Goal: Task Accomplishment & Management: Manage account settings

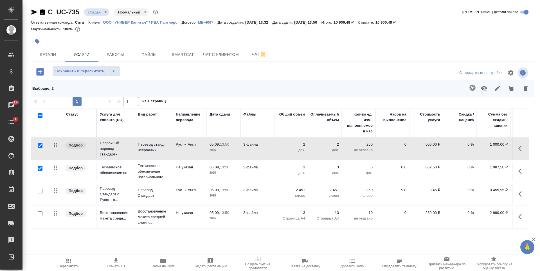
scroll to position [0, 36]
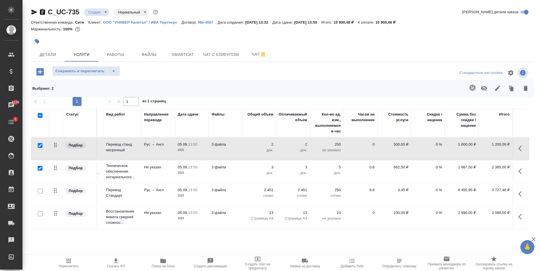
click at [40, 147] on input "checkbox" at bounding box center [40, 145] width 5 height 5
click at [41, 144] on input "checkbox" at bounding box center [40, 145] width 5 height 5
checkbox input "true"
click at [525, 87] on icon "button" at bounding box center [526, 88] width 4 height 5
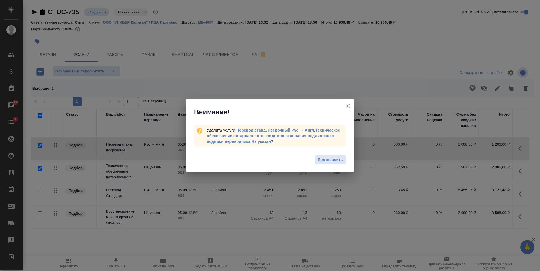
click at [336, 163] on button "Подтвердить" at bounding box center [330, 160] width 31 height 10
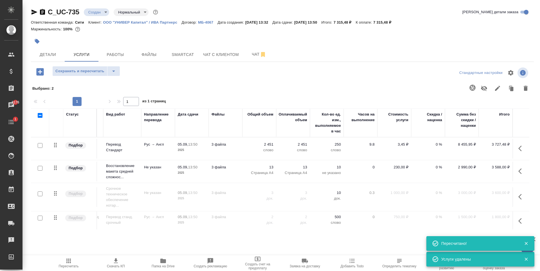
click at [41, 196] on input "checkbox" at bounding box center [40, 194] width 5 height 5
checkbox input "true"
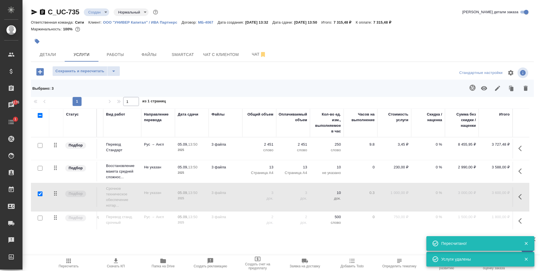
click at [39, 218] on input "checkbox" at bounding box center [40, 218] width 5 height 5
checkbox input "true"
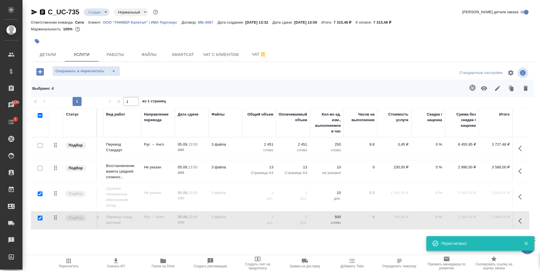
click at [484, 89] on icon "button" at bounding box center [484, 88] width 7 height 7
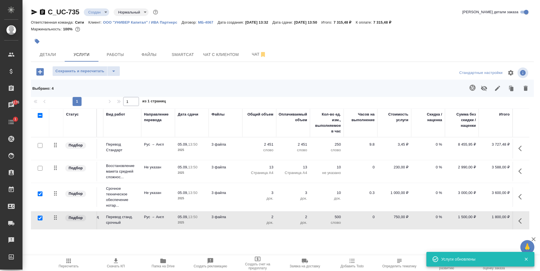
click at [429, 144] on p "0 %" at bounding box center [428, 145] width 28 height 6
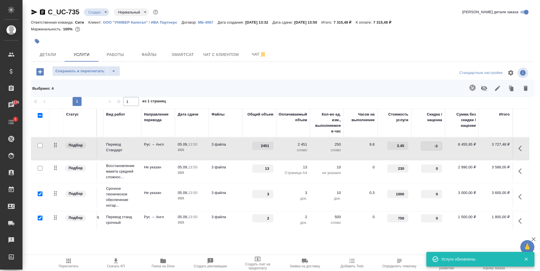
type input "-30"
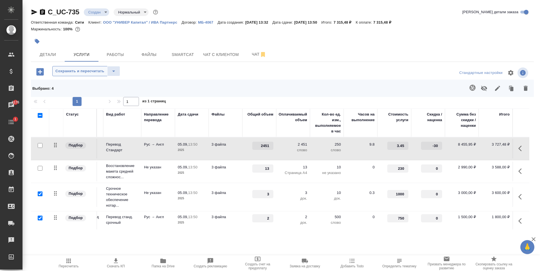
click at [91, 75] on button "Сохранить и пересчитать" at bounding box center [79, 71] width 55 height 10
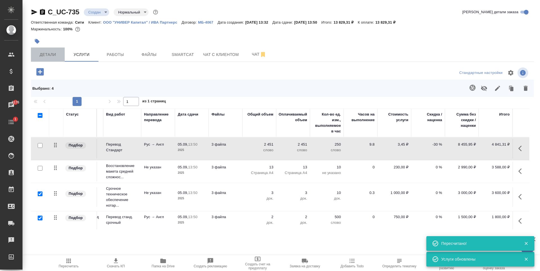
click at [41, 52] on span "Детали" at bounding box center [47, 54] width 27 height 7
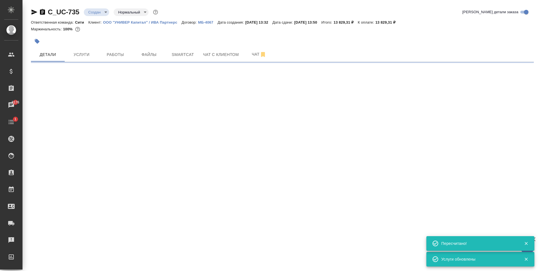
select select "RU"
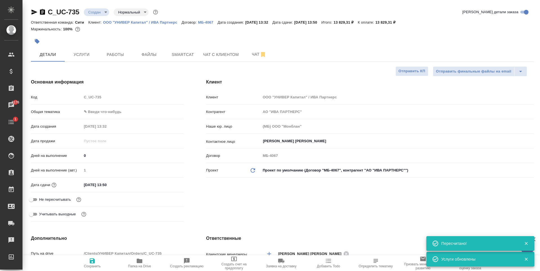
type textarea "x"
click at [106, 109] on body "🙏 .cls-1 fill:#fff; AWATERA Zaytseva Svetlana Клиенты Спецификации Заказы 8176 …" at bounding box center [270, 135] width 540 height 271
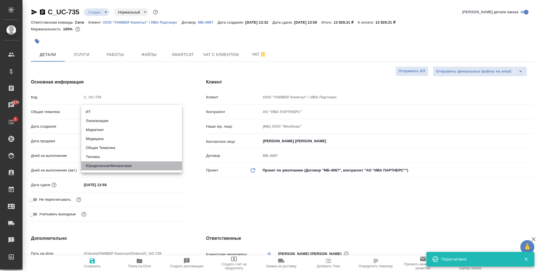
click at [124, 164] on li "Юридическая/Финансовая" at bounding box center [131, 166] width 101 height 9
type input "yr-fn"
type textarea "x"
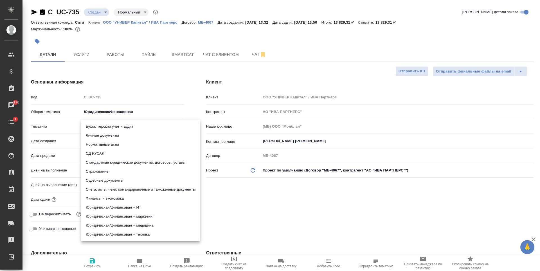
click at [113, 126] on body "🙏 .cls-1 fill:#fff; AWATERA Zaytseva Svetlana Клиенты Спецификации Заказы 8176 …" at bounding box center [270, 135] width 540 height 271
click at [132, 163] on li "Стандартные юридические документы, договоры, уставы" at bounding box center [140, 162] width 119 height 9
type textarea "x"
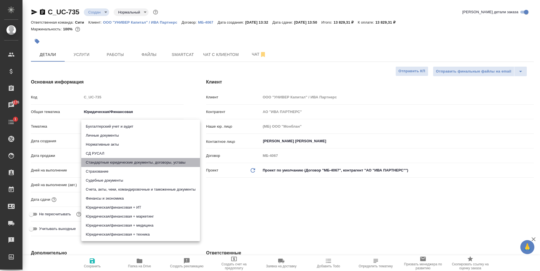
type input "5f647205b73bc97568ca66bf"
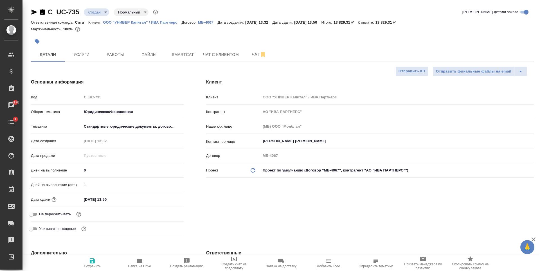
click at [97, 259] on span "Сохранить" at bounding box center [92, 263] width 41 height 11
type textarea "x"
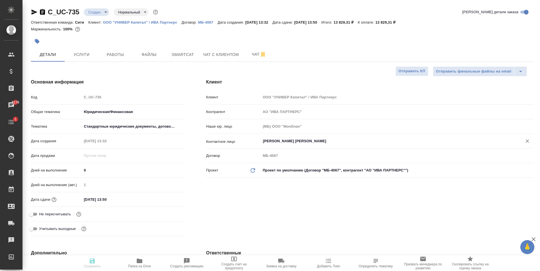
type textarea "x"
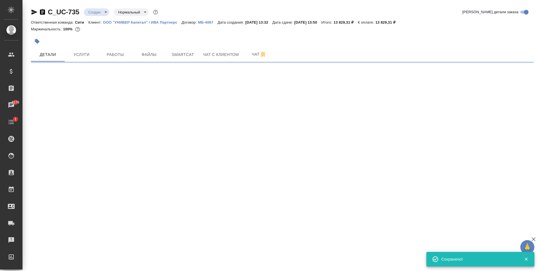
select select "RU"
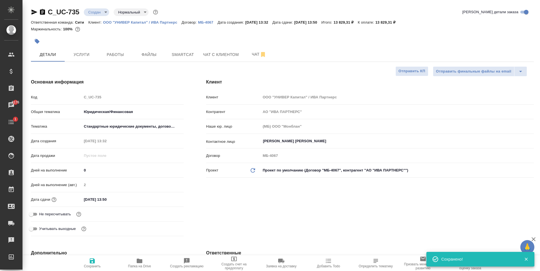
type textarea "x"
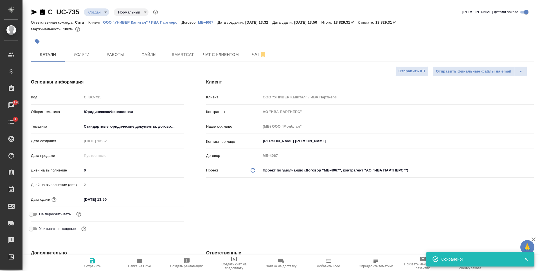
type textarea "x"
click at [102, 125] on body "🙏 .cls-1 fill:#fff; AWATERA Zaytseva Svetlana Клиенты Спецификации Заказы 8176 …" at bounding box center [270, 135] width 540 height 271
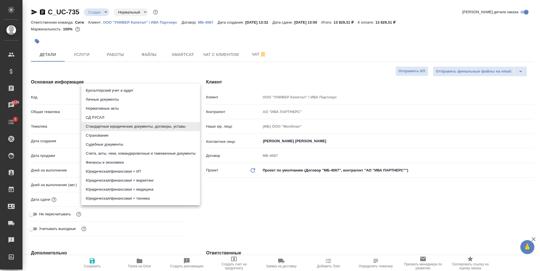
click at [175, 75] on div at bounding box center [270, 135] width 540 height 271
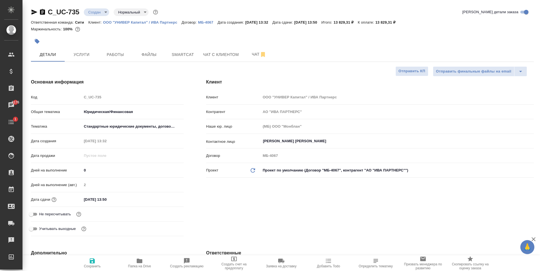
click at [93, 260] on icon "button" at bounding box center [92, 261] width 5 height 5
type textarea "x"
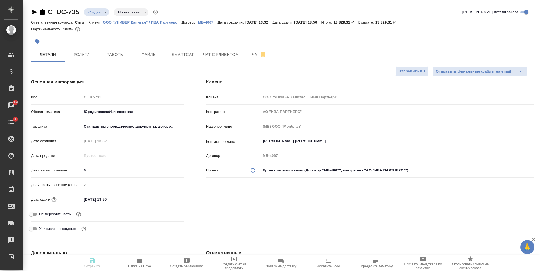
type textarea "x"
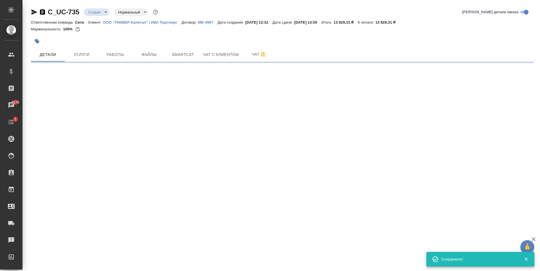
select select "RU"
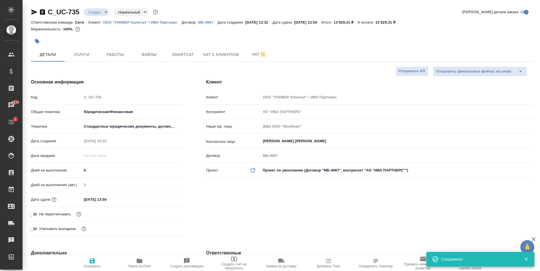
click at [111, 196] on input "05.09.2025 13:50" at bounding box center [106, 200] width 49 height 8
type textarea "x"
click at [166, 198] on icon "button" at bounding box center [167, 199] width 5 height 6
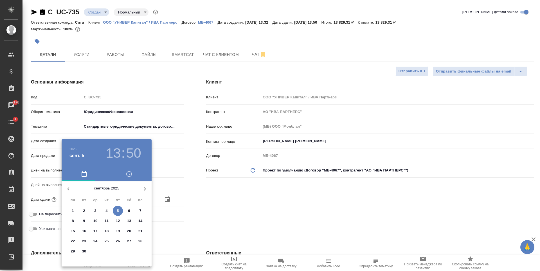
click at [84, 222] on p "9" at bounding box center [84, 221] width 2 height 6
type input "09.09.2025 13:50"
type textarea "x"
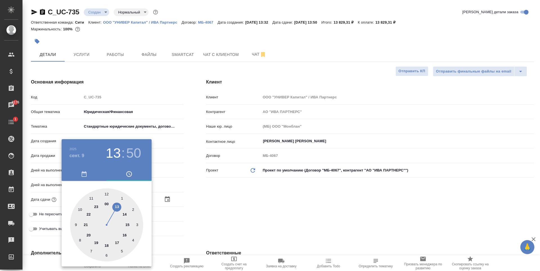
click at [107, 246] on div at bounding box center [106, 225] width 73 height 73
type input "09.09.2025 18:50"
type textarea "x"
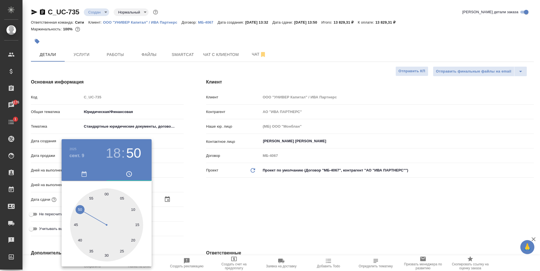
click at [107, 194] on div at bounding box center [106, 225] width 73 height 73
type input "09.09.2025 18:00"
type textarea "x"
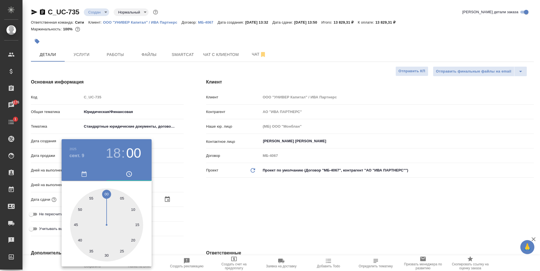
click at [261, 197] on div at bounding box center [270, 135] width 540 height 271
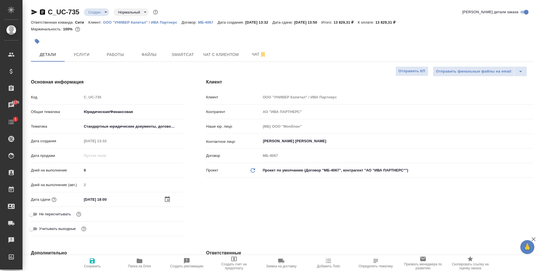
click at [91, 261] on icon "button" at bounding box center [92, 261] width 5 height 5
type textarea "x"
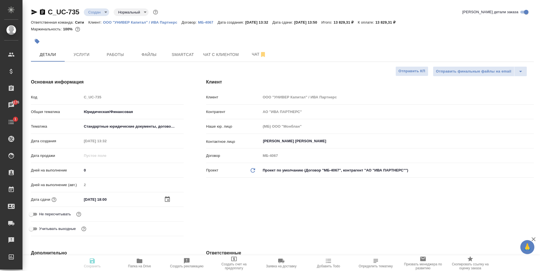
type textarea "x"
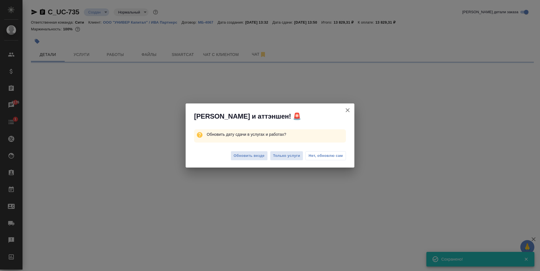
select select "RU"
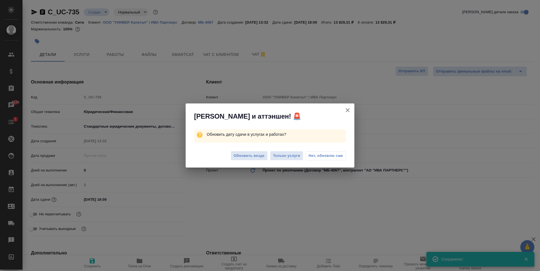
type textarea "x"
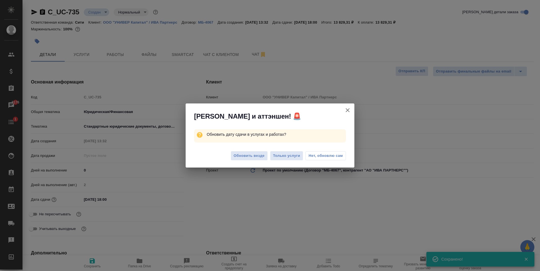
type textarea "x"
click at [262, 156] on span "Обновить везде" at bounding box center [249, 156] width 31 height 6
type textarea "x"
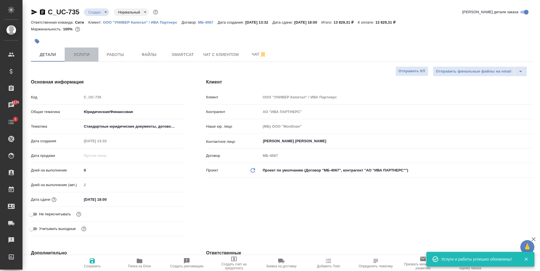
click at [90, 52] on span "Услуги" at bounding box center [81, 54] width 27 height 7
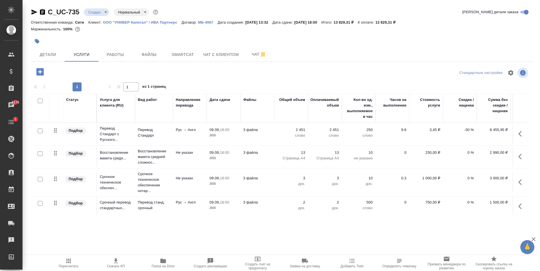
click at [216, 129] on p "09.09," at bounding box center [215, 130] width 10 height 4
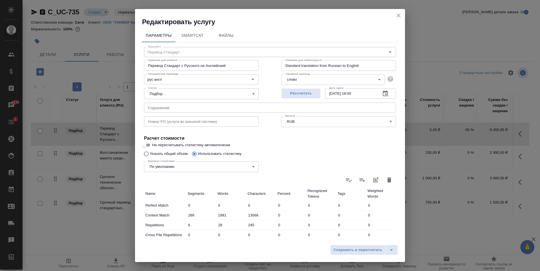
click at [384, 96] on icon "button" at bounding box center [385, 93] width 7 height 7
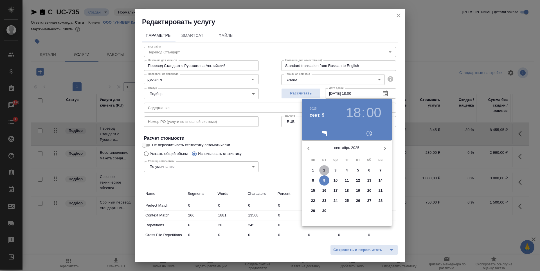
click at [325, 171] on span "2" at bounding box center [324, 171] width 10 height 6
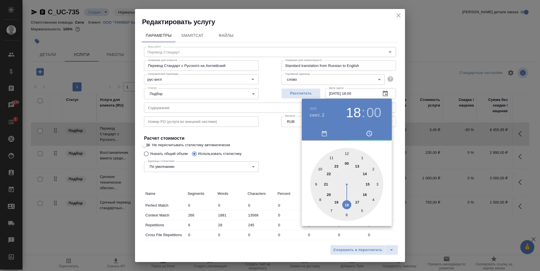
click at [348, 153] on div at bounding box center [346, 184] width 73 height 73
type input "02.09.2025 12:00"
click at [347, 153] on div at bounding box center [346, 184] width 73 height 73
click at [279, 141] on div at bounding box center [270, 135] width 540 height 271
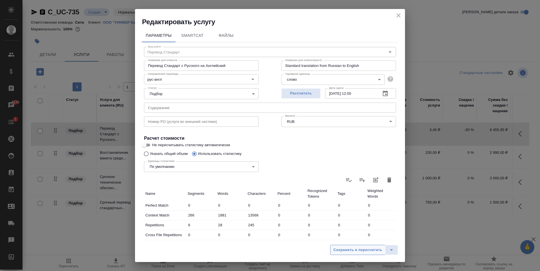
click at [360, 249] on span "Сохранить и пересчитать" at bounding box center [357, 250] width 49 height 6
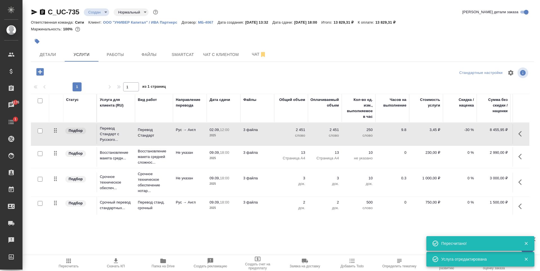
click at [222, 153] on p "18:00" at bounding box center [224, 153] width 9 height 4
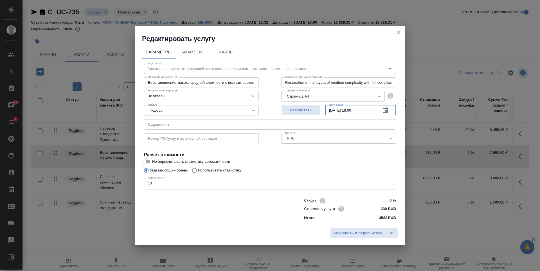
click at [332, 110] on input "09.09.2025 18:00" at bounding box center [350, 110] width 51 height 10
click at [353, 109] on input "02.09.2025 18:00" at bounding box center [350, 110] width 51 height 10
type input "02.09.2025 12:00"
click at [350, 236] on span "Сохранить и пересчитать" at bounding box center [357, 233] width 49 height 6
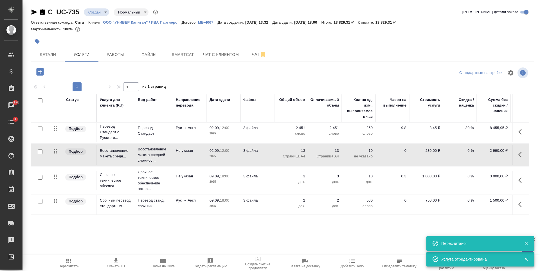
scroll to position [6, 0]
click at [221, 198] on p "18:00" at bounding box center [224, 200] width 9 height 4
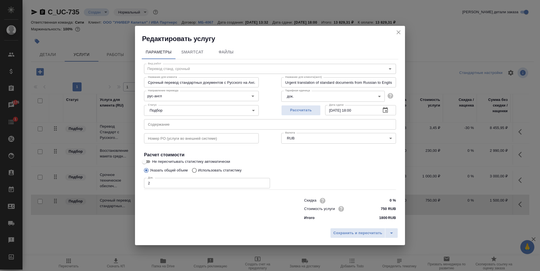
click at [333, 111] on input "09.09.2025 18:00" at bounding box center [350, 110] width 51 height 10
click at [352, 109] on input "02.09.2025 18:00" at bounding box center [350, 110] width 51 height 10
type input "02.09.2025 11:00"
click at [368, 232] on span "Сохранить и пересчитать" at bounding box center [357, 233] width 49 height 6
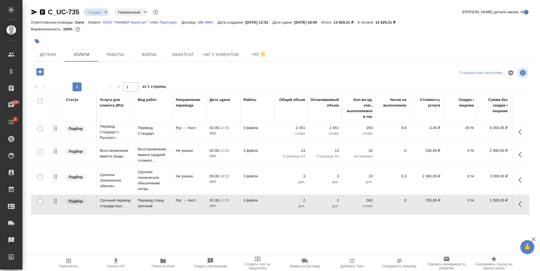
click at [225, 198] on p "11:00" at bounding box center [224, 200] width 9 height 4
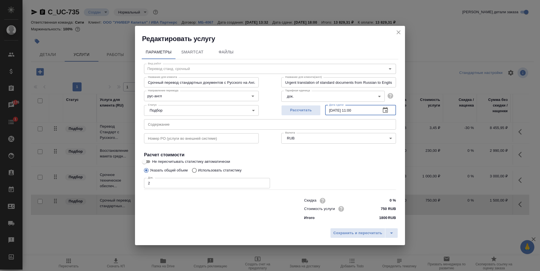
click at [352, 109] on input "02.09.2025 11:00" at bounding box center [350, 110] width 51 height 10
type input "02.09.2025 12:00"
click at [358, 232] on span "Сохранить и пересчитать" at bounding box center [357, 233] width 49 height 6
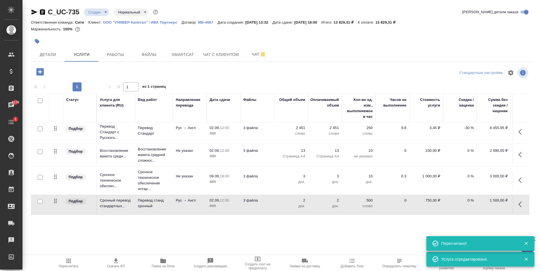
click at [164, 227] on div "C_UC-735 Создан new Нормальный normal Кратко детали заказа Ответственная команд…" at bounding box center [282, 114] width 509 height 229
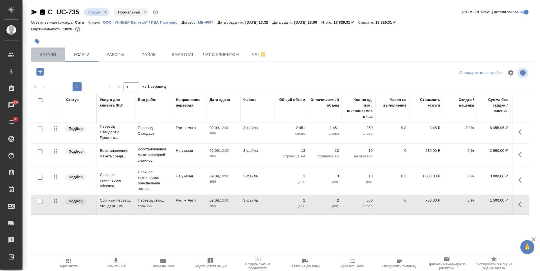
click at [54, 57] on span "Детали" at bounding box center [47, 54] width 27 height 7
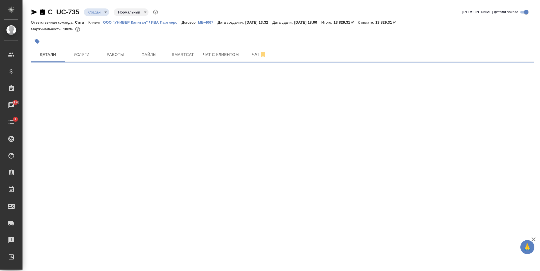
select select "RU"
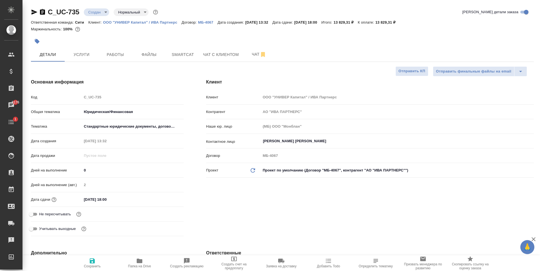
type textarea "x"
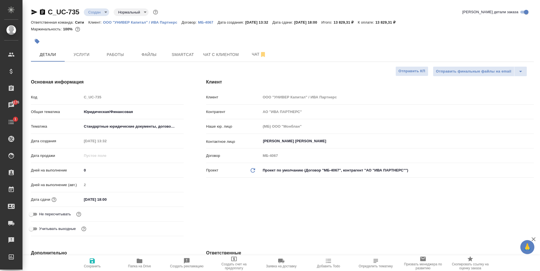
type textarea "x"
click at [144, 55] on span "Файлы" at bounding box center [149, 54] width 27 height 7
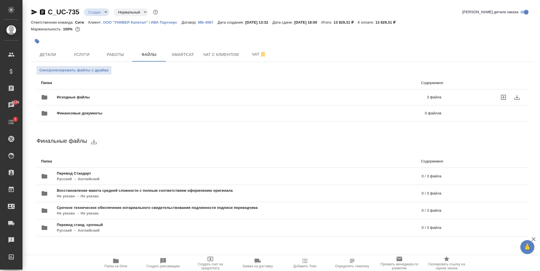
click at [234, 97] on span "Исходные файлы" at bounding box center [157, 98] width 201 height 6
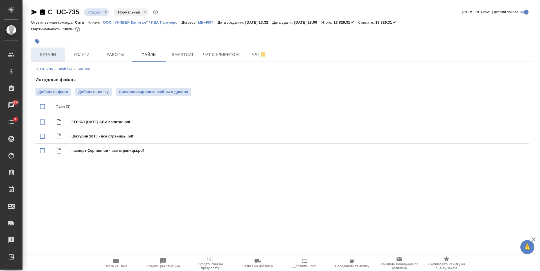
click at [53, 54] on span "Детали" at bounding box center [47, 54] width 27 height 7
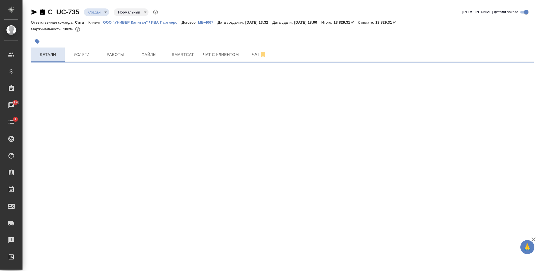
select select "RU"
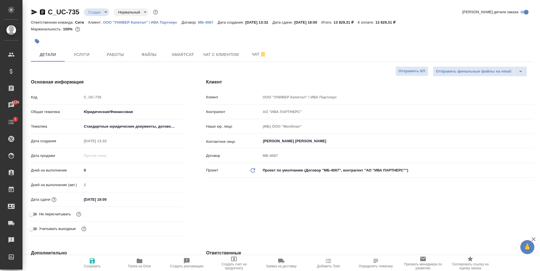
type textarea "x"
click at [115, 199] on input "09.09.2025 18:00" at bounding box center [106, 200] width 49 height 8
click at [166, 199] on icon "button" at bounding box center [167, 199] width 7 height 7
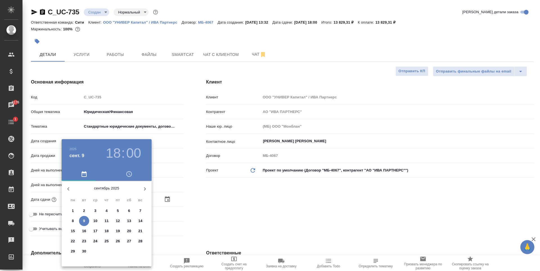
click at [94, 209] on p "3" at bounding box center [95, 211] width 2 height 6
type input "03.09.2025 18:00"
type textarea "x"
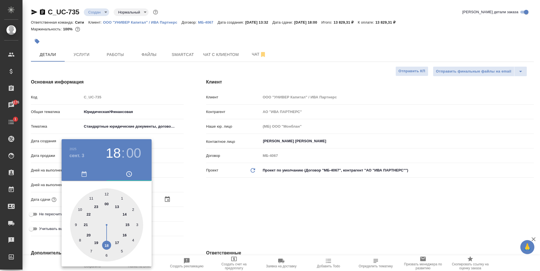
click at [105, 193] on div at bounding box center [106, 225] width 73 height 73
type input "03.09.2025 12:00"
type textarea "x"
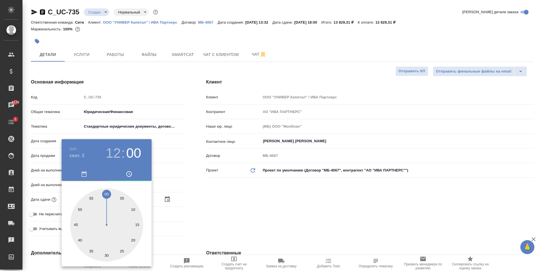
click at [270, 215] on div at bounding box center [270, 135] width 540 height 271
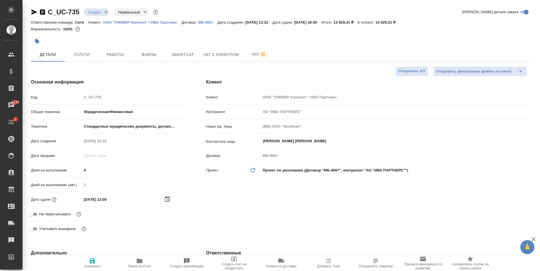
click at [33, 212] on input "Не пересчитывать" at bounding box center [31, 214] width 20 height 7
checkbox input "true"
type textarea "x"
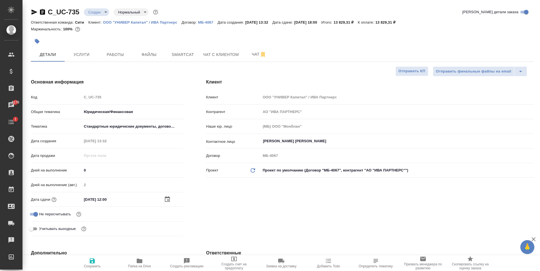
click at [97, 261] on span "Сохранить" at bounding box center [92, 263] width 41 height 11
type textarea "x"
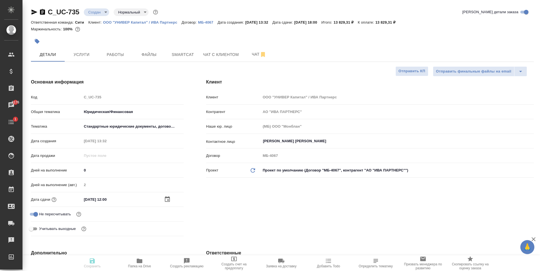
type textarea "x"
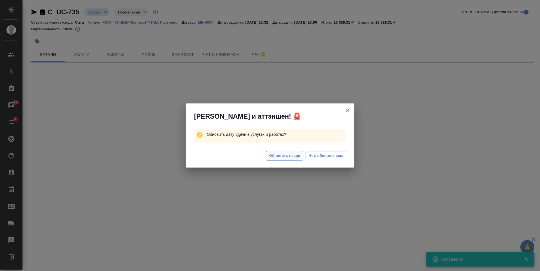
select select "RU"
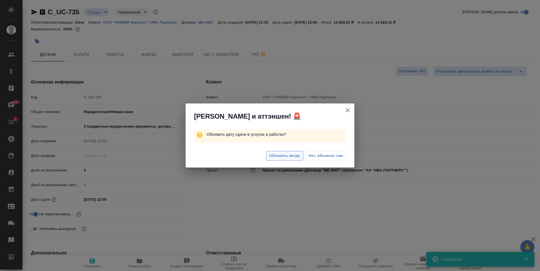
click at [284, 158] on span "Обновить везде" at bounding box center [284, 156] width 31 height 6
type textarea "x"
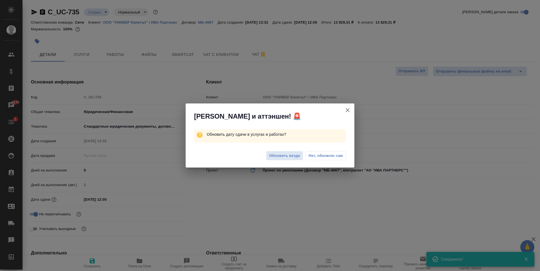
type textarea "x"
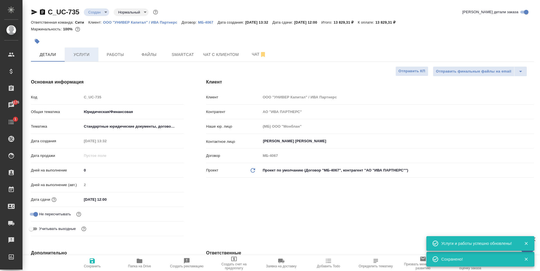
click at [95, 56] on button "Услуги" at bounding box center [82, 55] width 34 height 14
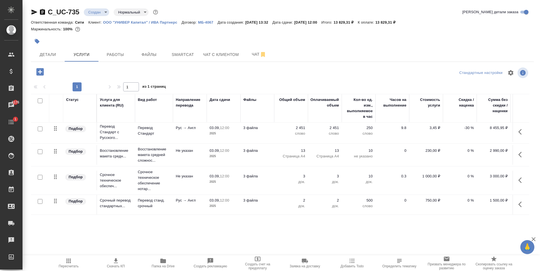
scroll to position [6, 0]
click at [227, 203] on p "2025" at bounding box center [224, 206] width 28 height 6
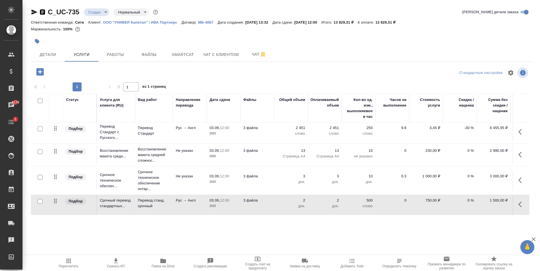
click at [227, 203] on p "2025" at bounding box center [224, 206] width 28 height 6
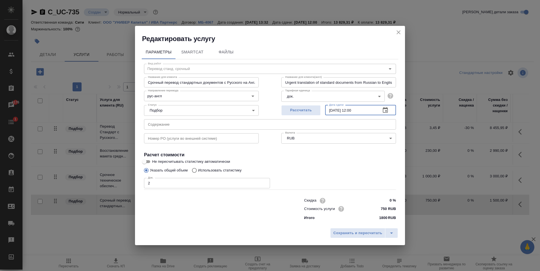
click at [333, 109] on input "03.09.2025 12:00" at bounding box center [350, 110] width 51 height 10
type input "02.09.2025 12:00"
click at [349, 233] on span "Сохранить и пересчитать" at bounding box center [357, 233] width 49 height 6
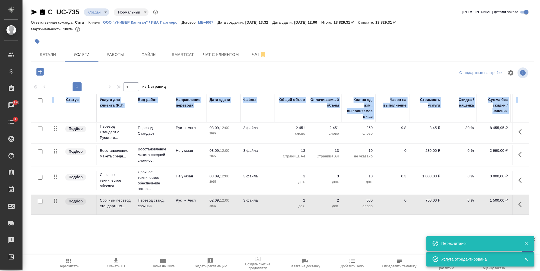
click at [218, 174] on p "03.09," at bounding box center [215, 176] width 10 height 4
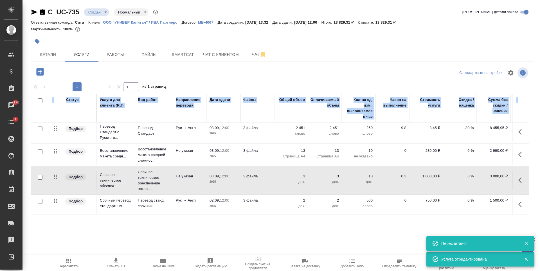
click at [218, 174] on p "03.09," at bounding box center [215, 176] width 10 height 4
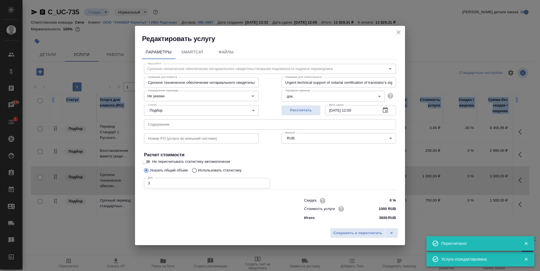
click at [333, 111] on input "03.09.2025 12:00" at bounding box center [350, 110] width 51 height 10
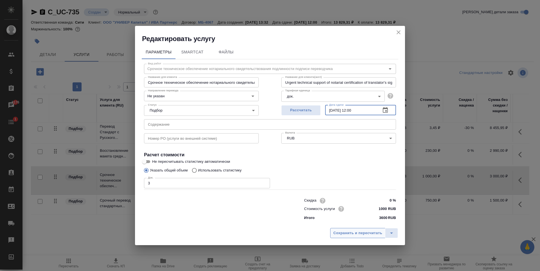
type input "02.09.2025 12:00"
click at [352, 233] on span "Сохранить и пересчитать" at bounding box center [357, 233] width 49 height 6
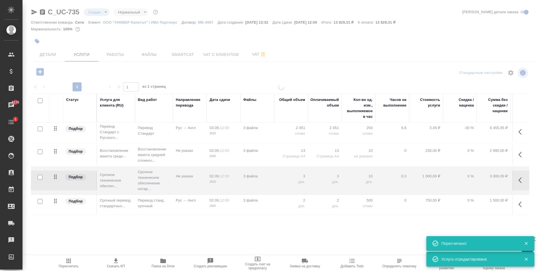
click at [212, 145] on div at bounding box center [282, 156] width 518 height 145
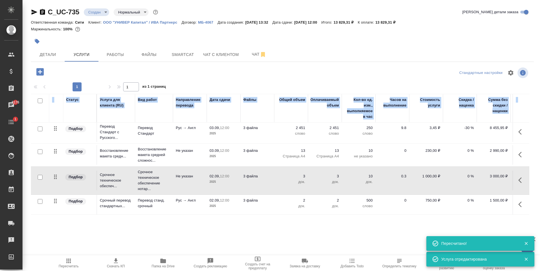
click at [212, 149] on p "03.09," at bounding box center [215, 151] width 10 height 4
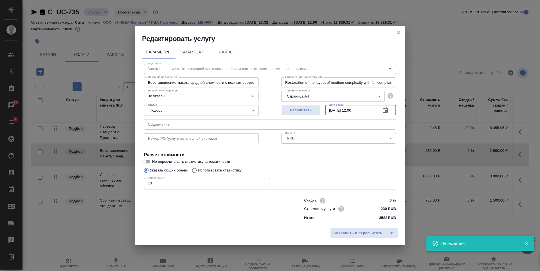
click at [333, 110] on input "03.09.2025 12:00" at bounding box center [350, 110] width 51 height 10
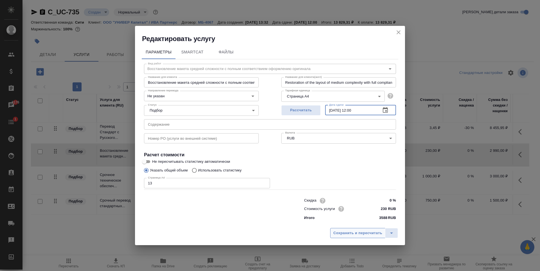
type input "02.09.2025 12:00"
click at [353, 237] on button "Сохранить и пересчитать" at bounding box center [357, 233] width 55 height 10
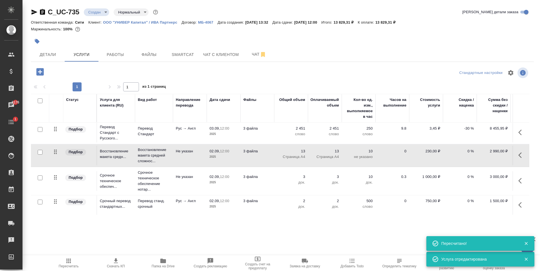
scroll to position [0, 0]
click at [213, 129] on p "03.09," at bounding box center [215, 130] width 10 height 4
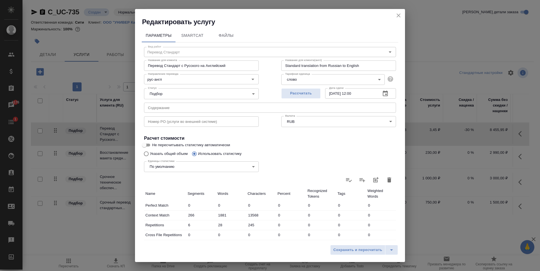
click at [329, 93] on input "03.09.2025 12:00" at bounding box center [350, 93] width 51 height 10
type input "02.09.2025 12:00"
click at [346, 249] on span "Сохранить и пересчитать" at bounding box center [357, 250] width 49 height 6
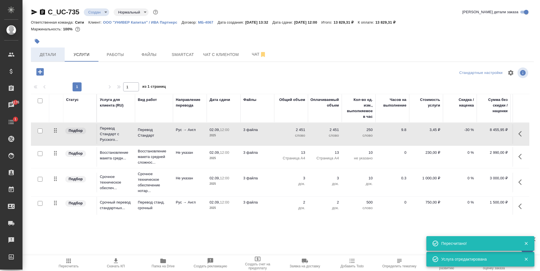
click at [56, 55] on span "Детали" at bounding box center [47, 54] width 27 height 7
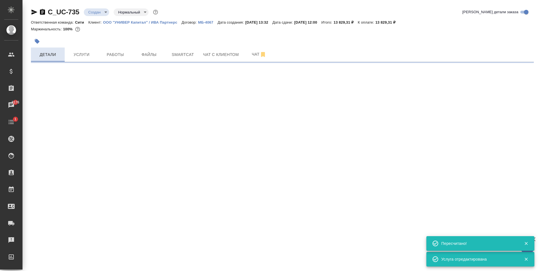
select select "RU"
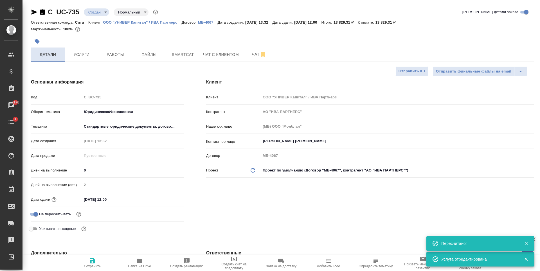
type textarea "x"
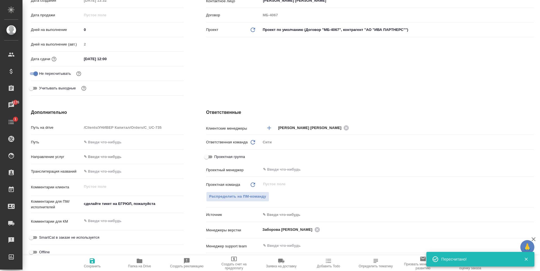
scroll to position [169, 0]
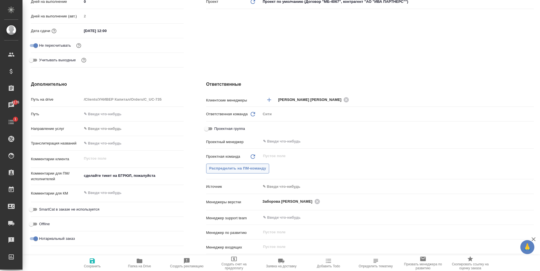
click at [259, 167] on span "Распределить на ПМ-команду" at bounding box center [237, 168] width 57 height 6
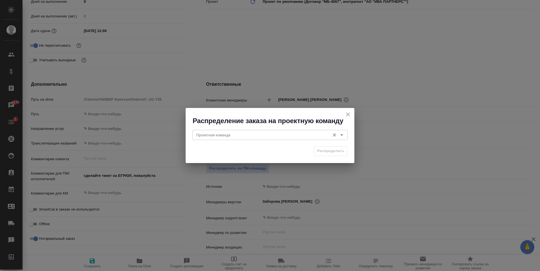
click at [272, 131] on div "Проектная команда" at bounding box center [269, 135] width 155 height 10
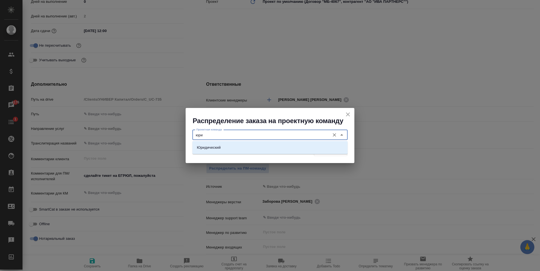
click at [270, 144] on li "Юридический" at bounding box center [269, 148] width 155 height 10
type input "Юридический"
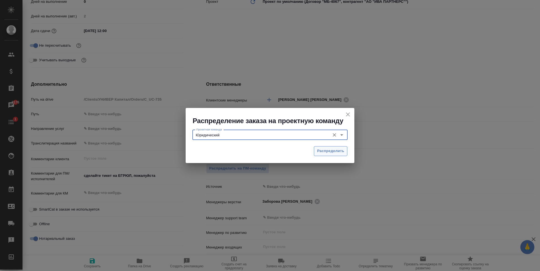
click at [333, 150] on span "Распределить" at bounding box center [330, 151] width 27 height 6
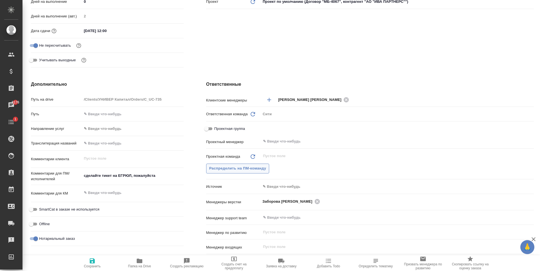
type textarea "x"
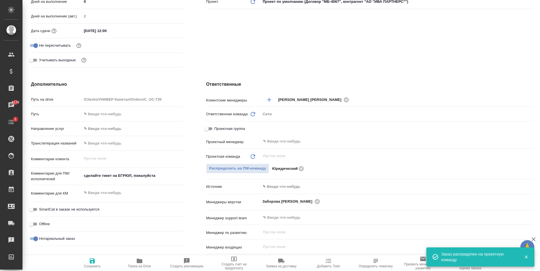
type textarea "x"
click at [149, 177] on textarea "сделайте тикет на ЕГРЮЛ, пожалуйста" at bounding box center [133, 176] width 102 height 10
click at [149, 177] on textarea "сделайте тикет на ЕГРЮЛ, пожалуйста" at bounding box center [132, 176] width 101 height 10
type textarea "x"
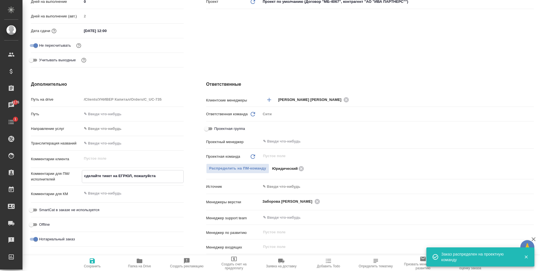
type textarea "н"
type textarea "x"
type textarea "но"
type textarea "x"
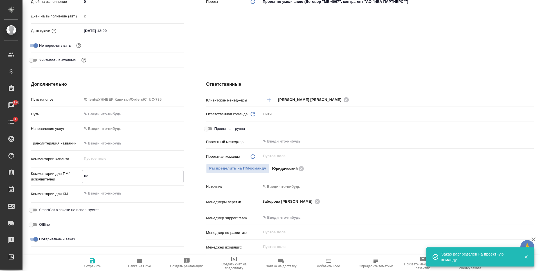
type textarea "x"
type textarea "нот"
type textarea "x"
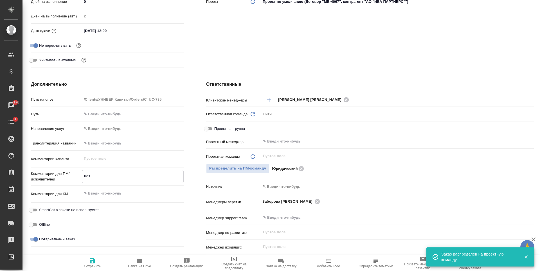
type textarea "x"
type textarea "нот"
type textarea "x"
click at [94, 260] on icon "button" at bounding box center [92, 261] width 5 height 5
type textarea "x"
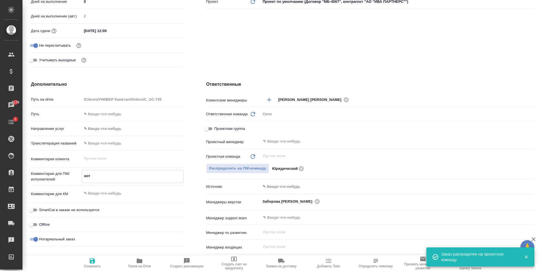
type textarea "x"
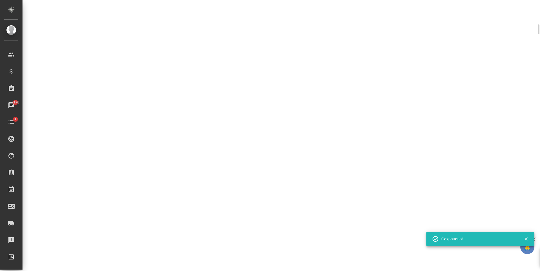
select select "RU"
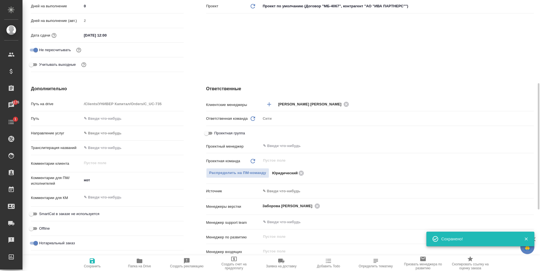
type textarea "x"
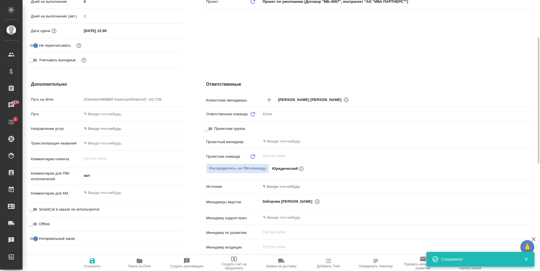
scroll to position [0, 0]
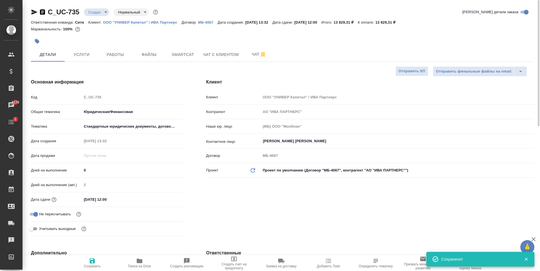
click at [102, 13] on body "🙏 .cls-1 fill:#fff; AWATERA Zaytseva Svetlana Клиенты Спецификации Заказы 8176 …" at bounding box center [270, 135] width 540 height 271
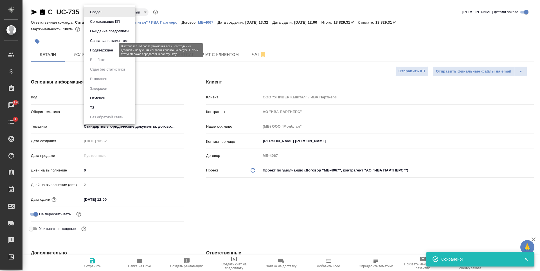
click at [110, 48] on button "Подтвержден" at bounding box center [101, 50] width 26 height 6
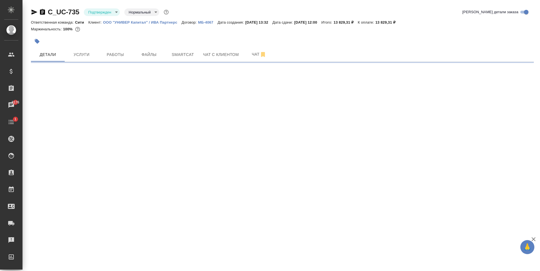
select select "RU"
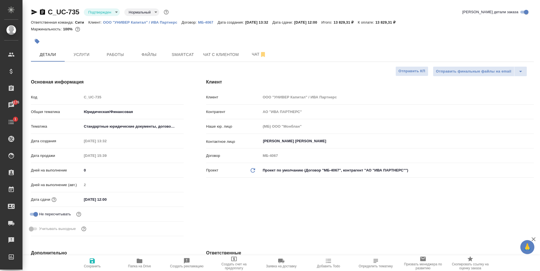
type textarea "x"
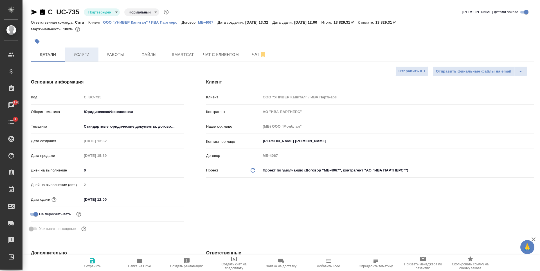
type textarea "x"
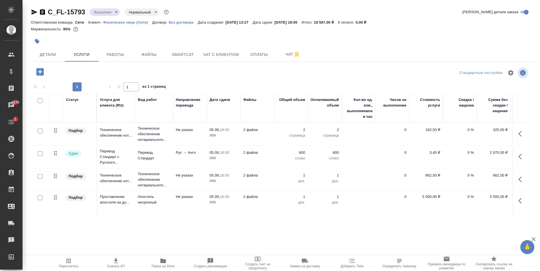
click at [180, 38] on div at bounding box center [198, 41] width 335 height 12
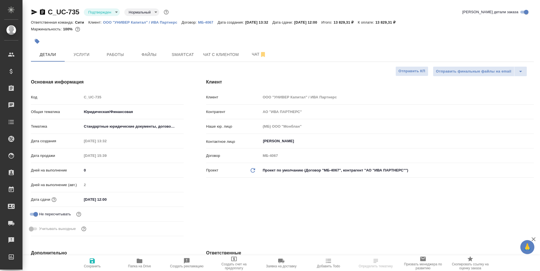
select select "RU"
type textarea "x"
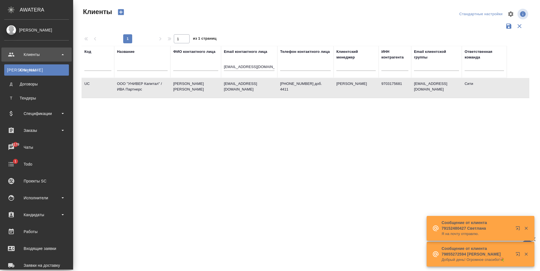
select select "RU"
click at [35, 130] on div "Заказы" at bounding box center [36, 130] width 65 height 8
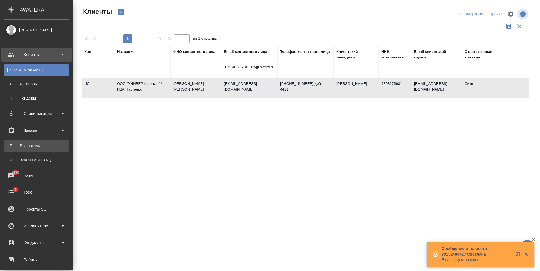
click at [25, 151] on link "В Все заказы" at bounding box center [36, 145] width 65 height 11
